Goal: Navigation & Orientation: Understand site structure

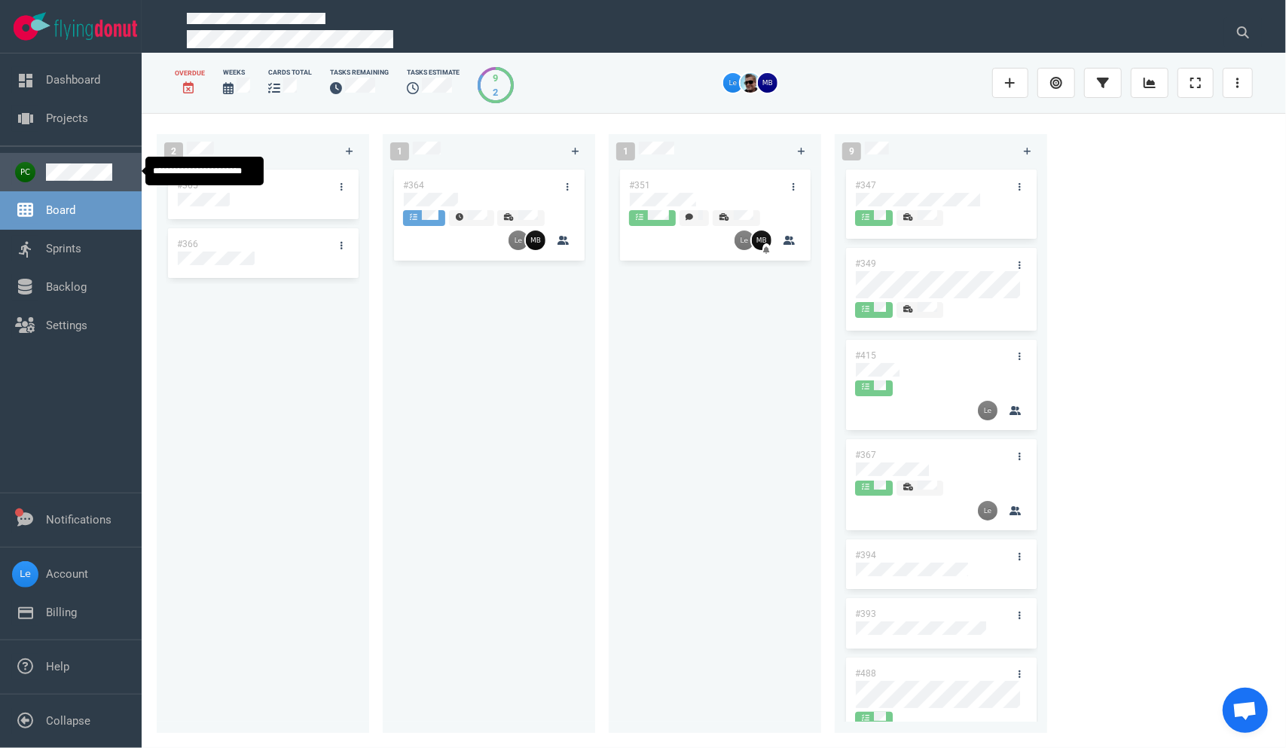
click at [68, 181] on link at bounding box center [88, 172] width 84 height 17
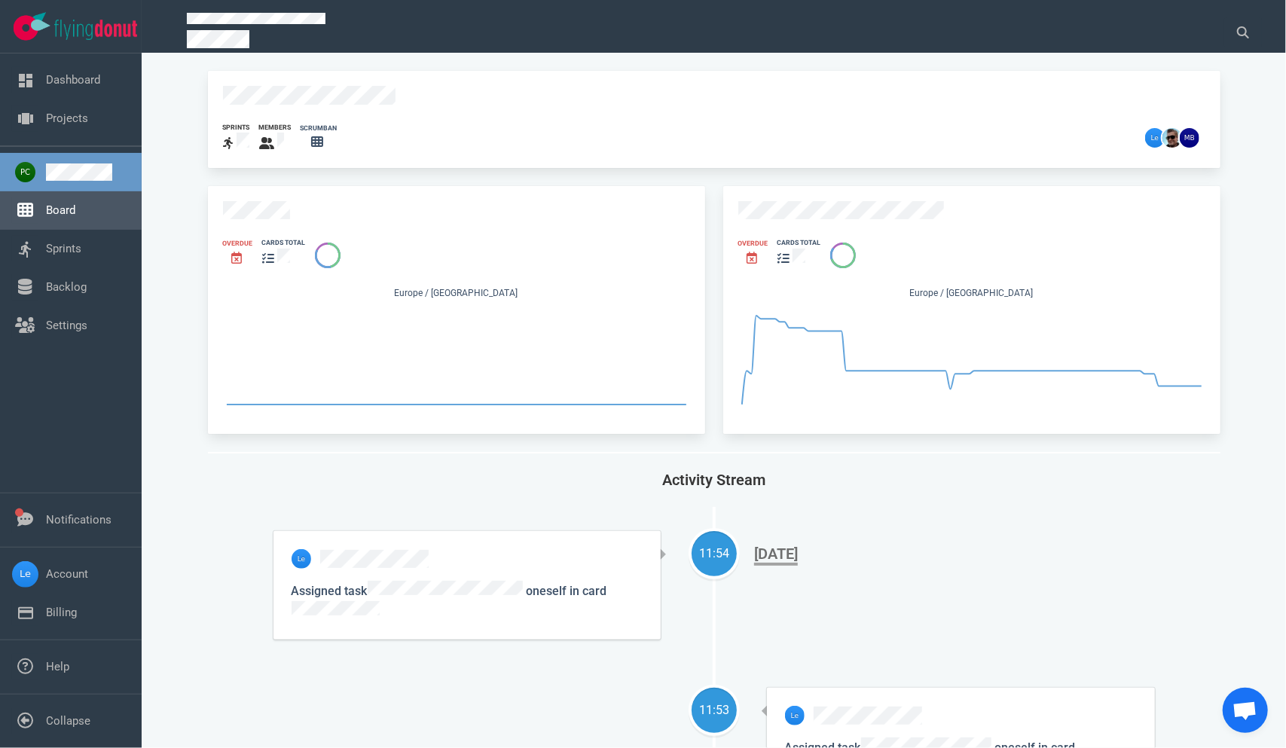
click at [75, 209] on link "Board" at bounding box center [60, 210] width 29 height 14
click at [51, 211] on link "Board" at bounding box center [60, 210] width 29 height 14
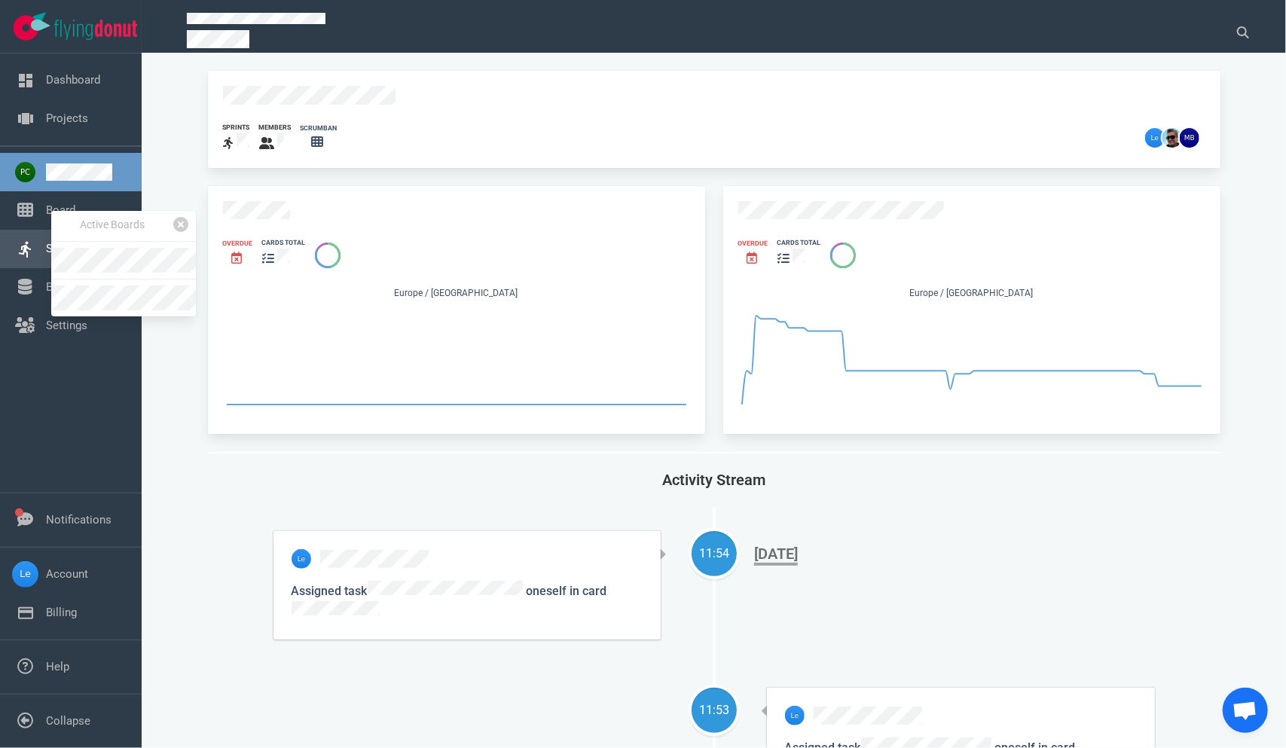
click at [46, 251] on link "Sprints" at bounding box center [63, 249] width 35 height 14
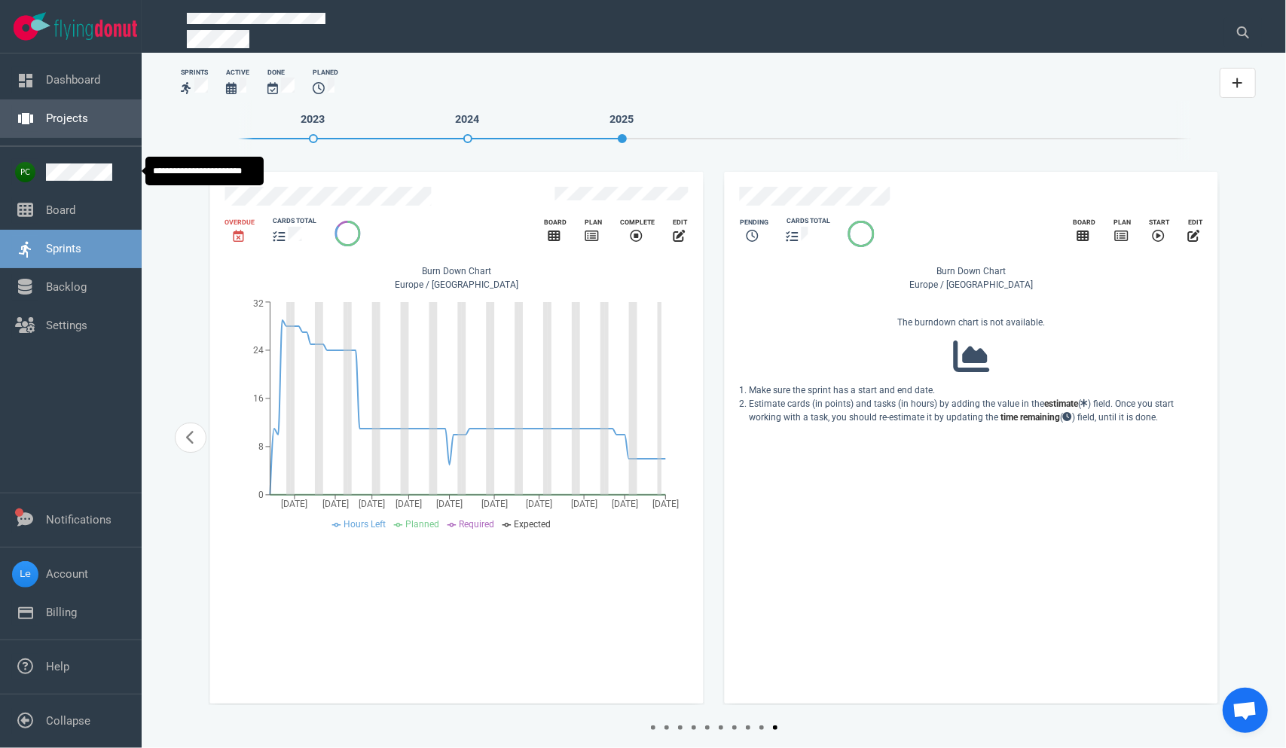
click at [51, 112] on link "Projects" at bounding box center [67, 119] width 42 height 14
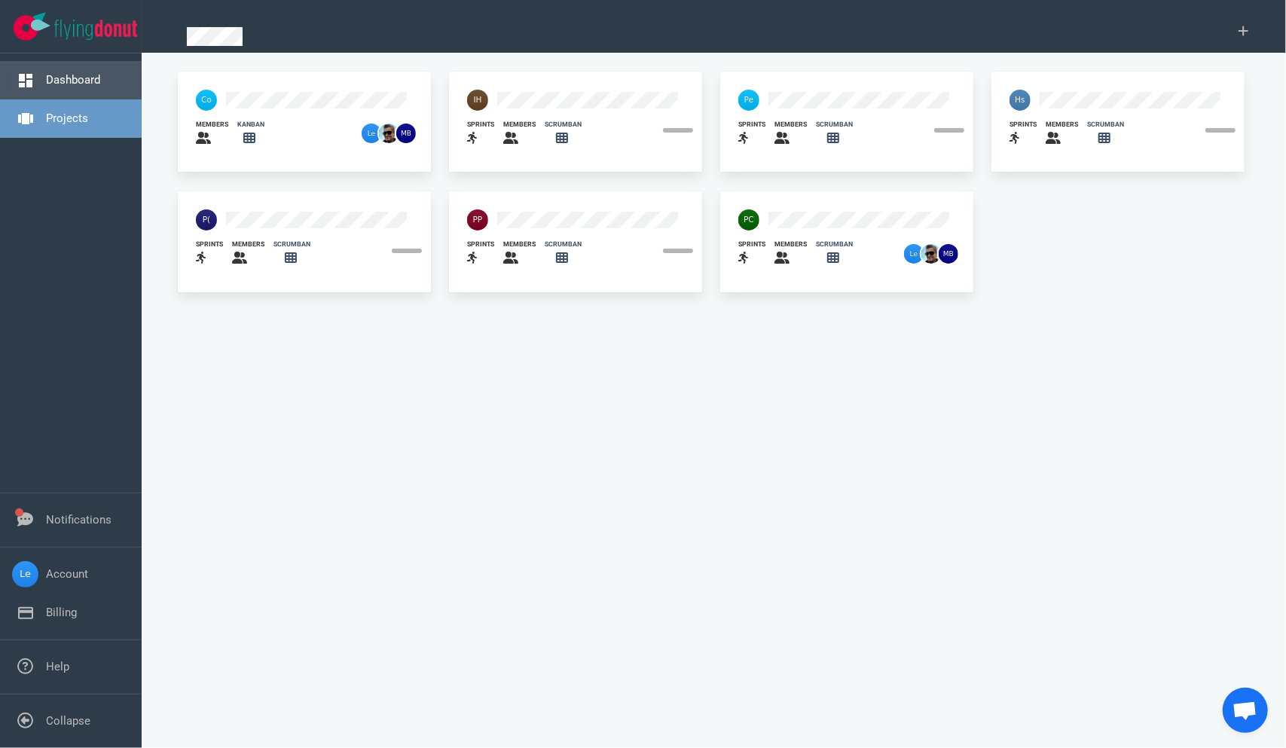
click at [54, 83] on link "Dashboard" at bounding box center [73, 80] width 54 height 14
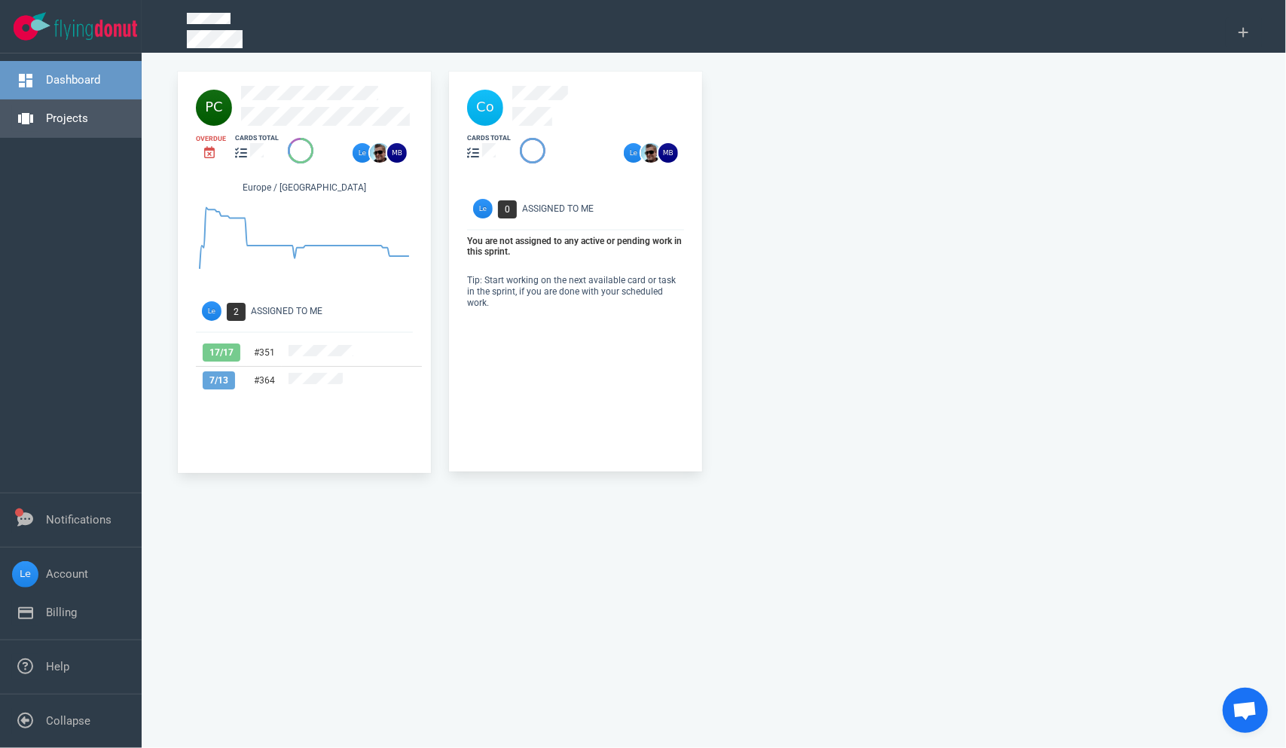
click at [51, 125] on link "Projects" at bounding box center [67, 119] width 42 height 14
